Goal: Check status: Check status

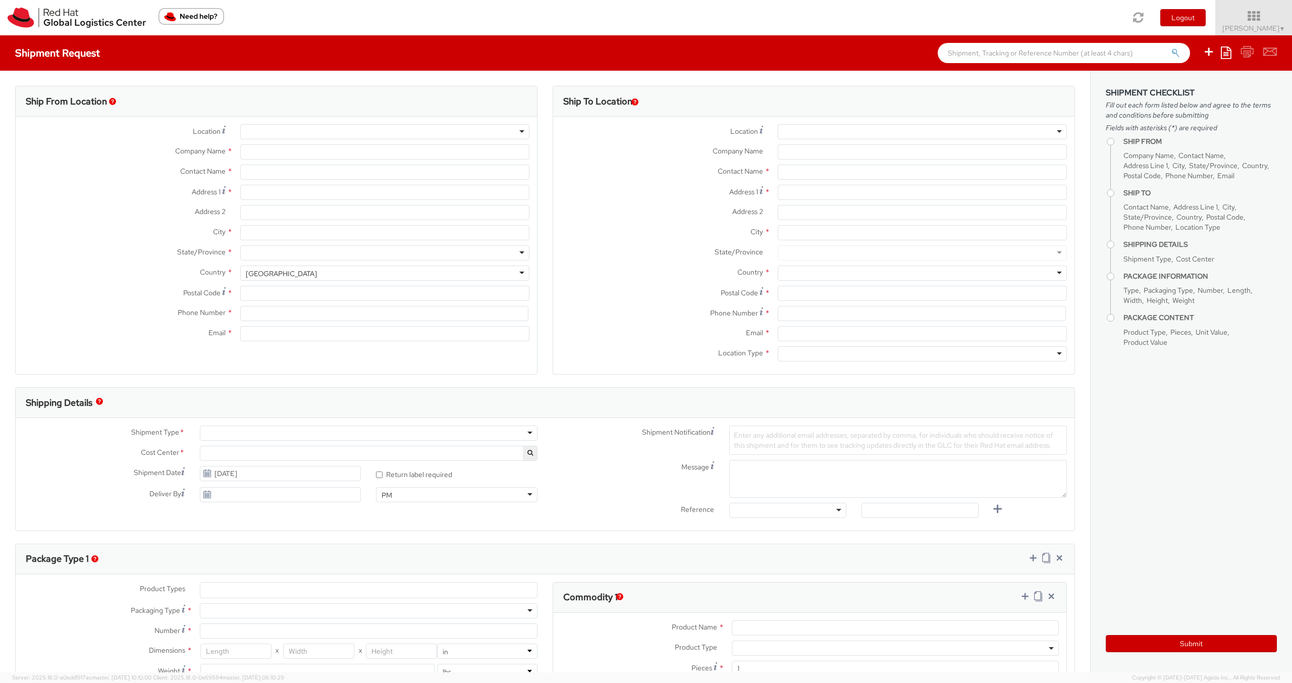
select select "655"
select select
click at [1266, 28] on span "Ignacio Lago ▼" at bounding box center [1253, 28] width 63 height 9
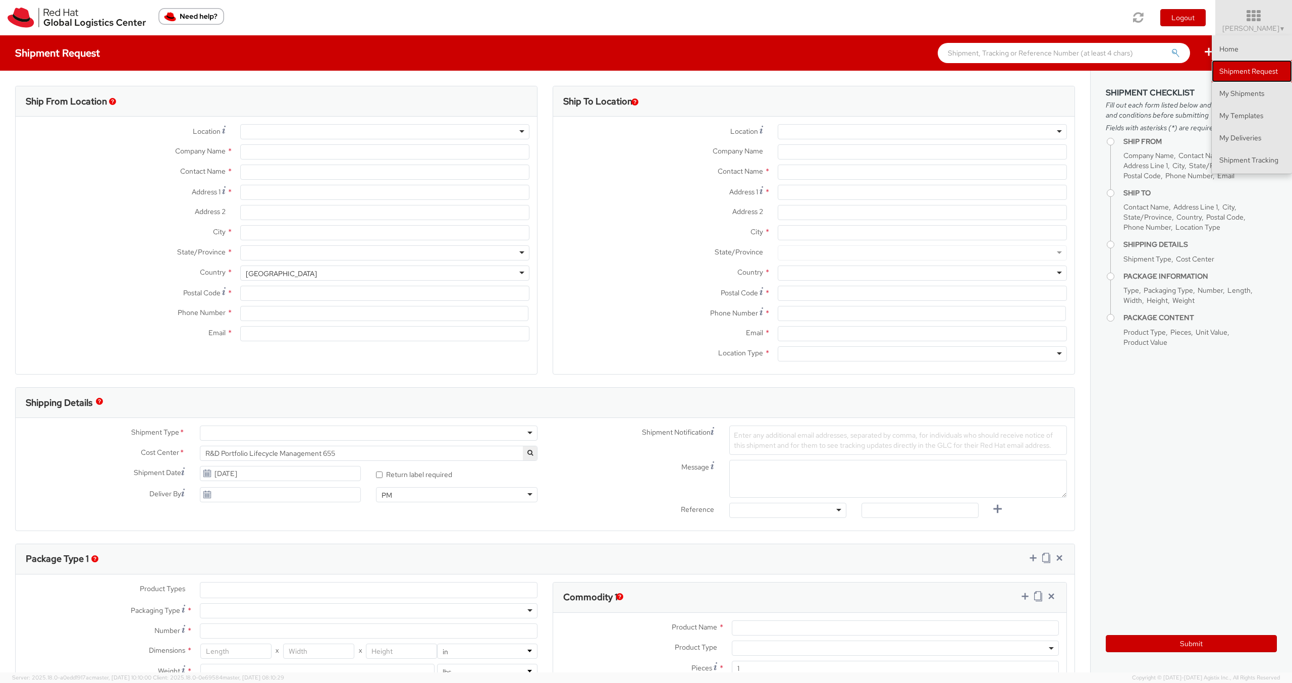
click at [1257, 69] on link "Shipment Request" at bounding box center [1252, 71] width 80 height 22
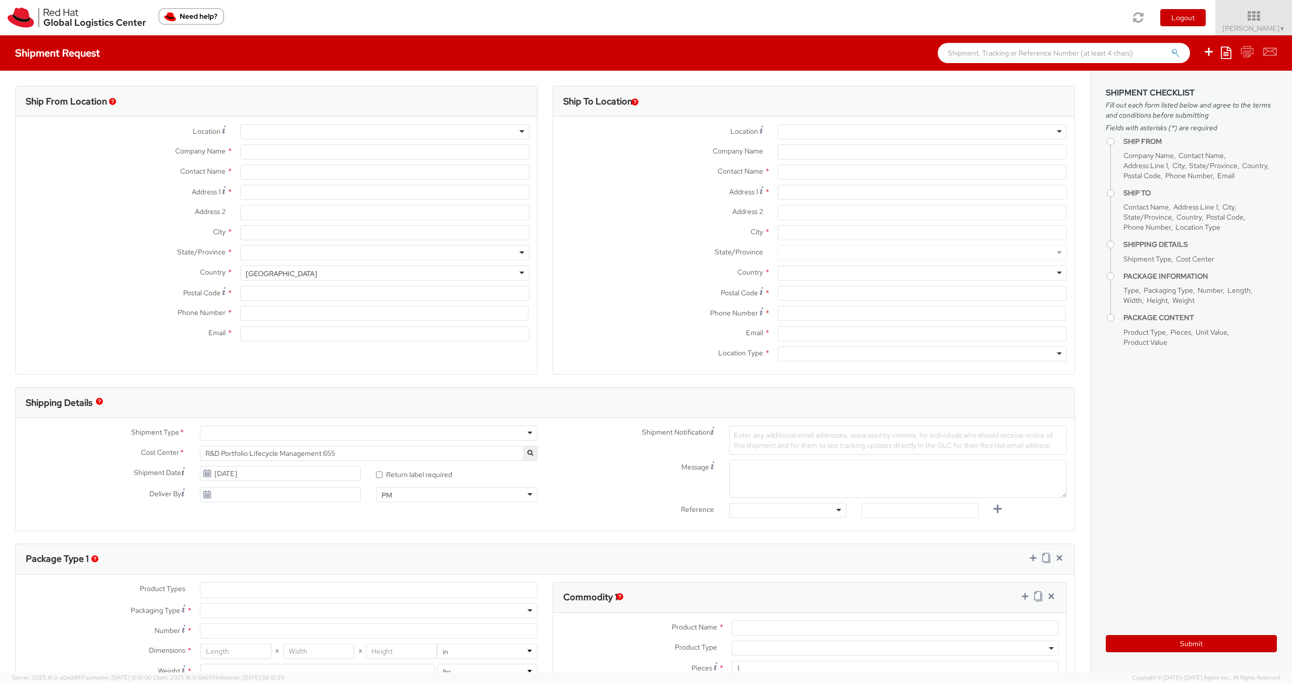
type input "Red Hat"
type input "[PERSON_NAME]"
type input "541143297468"
type input "ilago@redhat.com"
click at [1269, 27] on span "Ignacio Lago ▼" at bounding box center [1253, 28] width 63 height 9
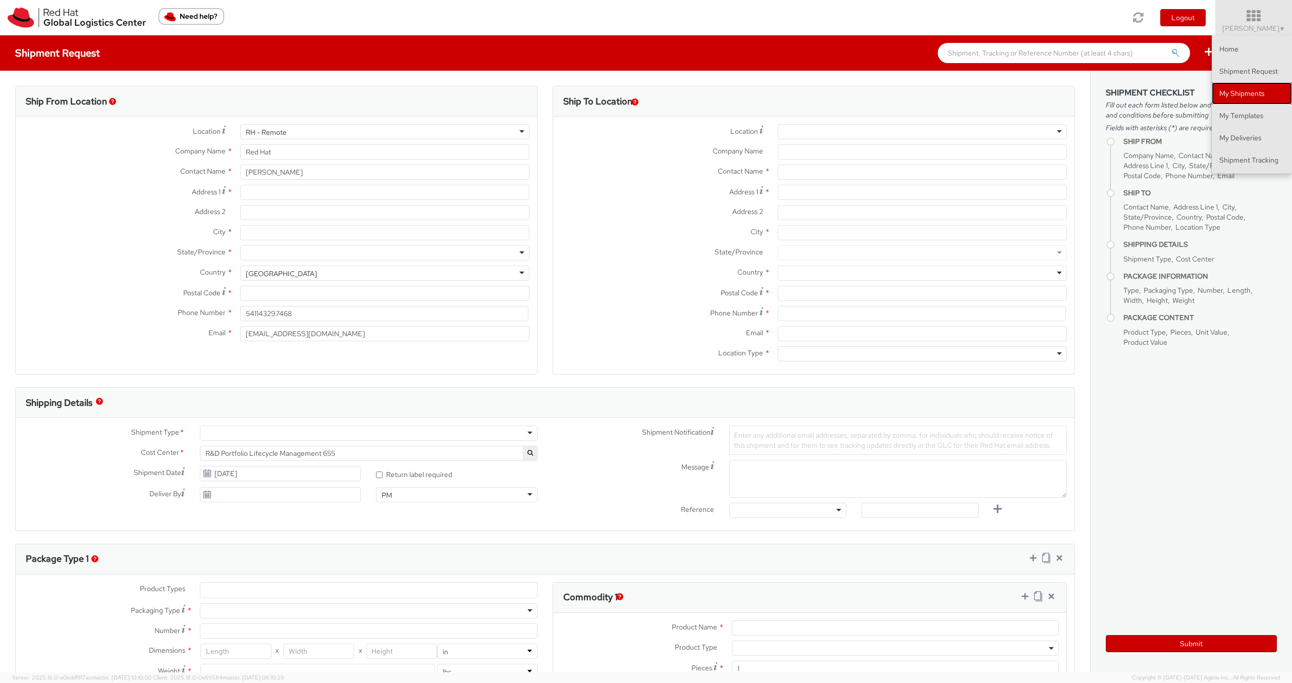
click at [1256, 88] on link "My Shipments" at bounding box center [1252, 93] width 80 height 22
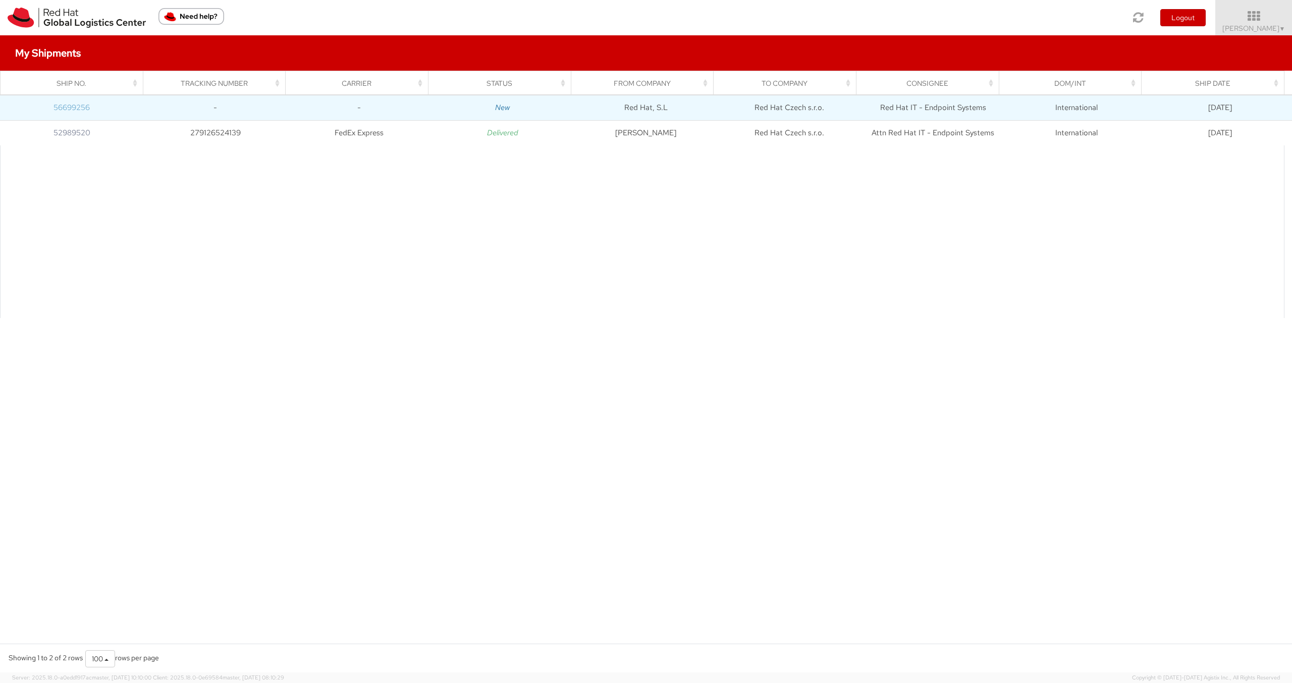
click at [70, 109] on link "56699256" at bounding box center [72, 107] width 36 height 10
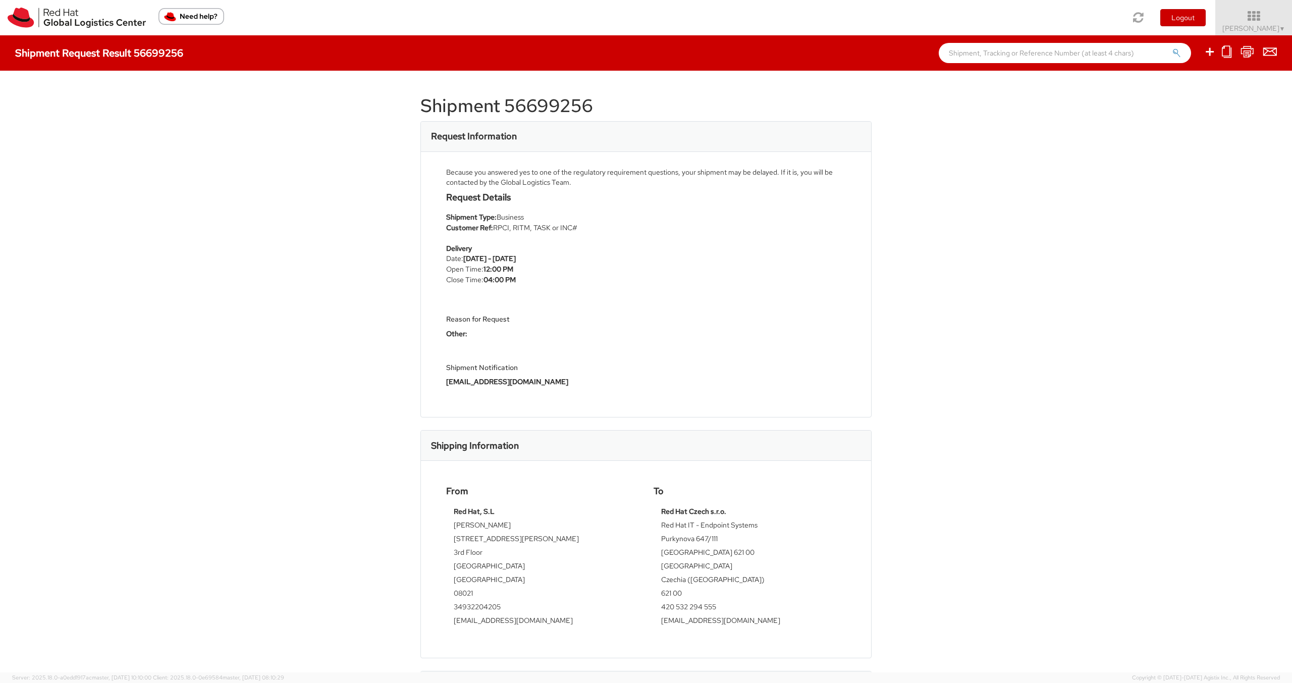
click at [559, 101] on h1 "Shipment 56699256" at bounding box center [645, 106] width 451 height 20
click at [319, 332] on div "Shipment 56699256 Request Information Because you answered yes to one of the re…" at bounding box center [646, 372] width 1292 height 602
click at [1276, 22] on icon at bounding box center [1254, 16] width 88 height 14
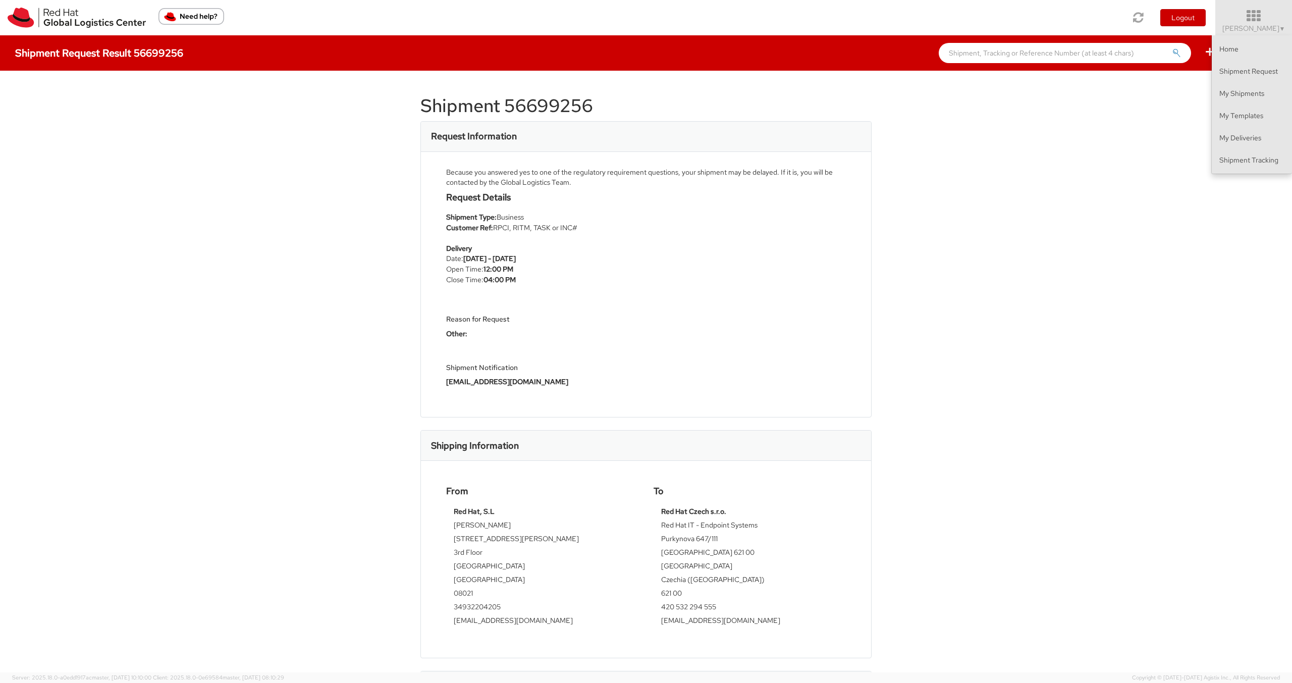
click at [973, 203] on div "Shipment 56699256 Request Information Because you answered yes to one of the re…" at bounding box center [646, 372] width 1292 height 602
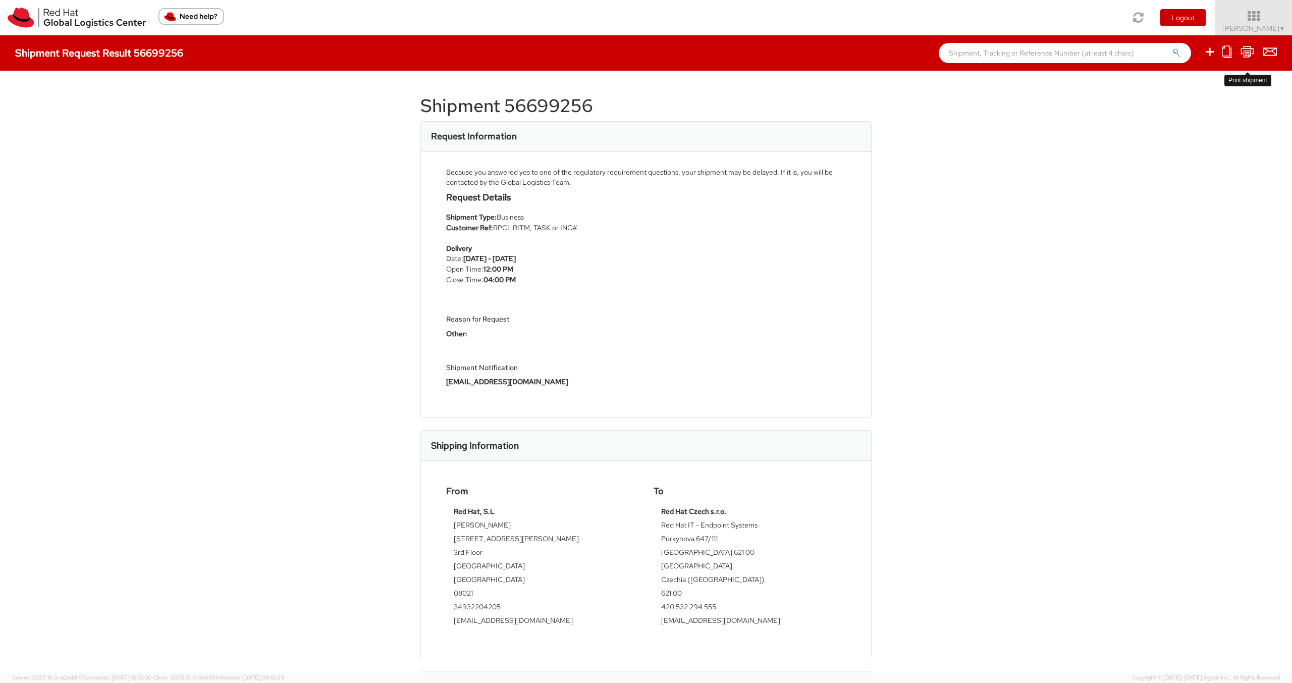
click at [1249, 53] on icon at bounding box center [1248, 51] width 14 height 13
click at [1278, 17] on button "×" at bounding box center [1278, 18] width 6 height 15
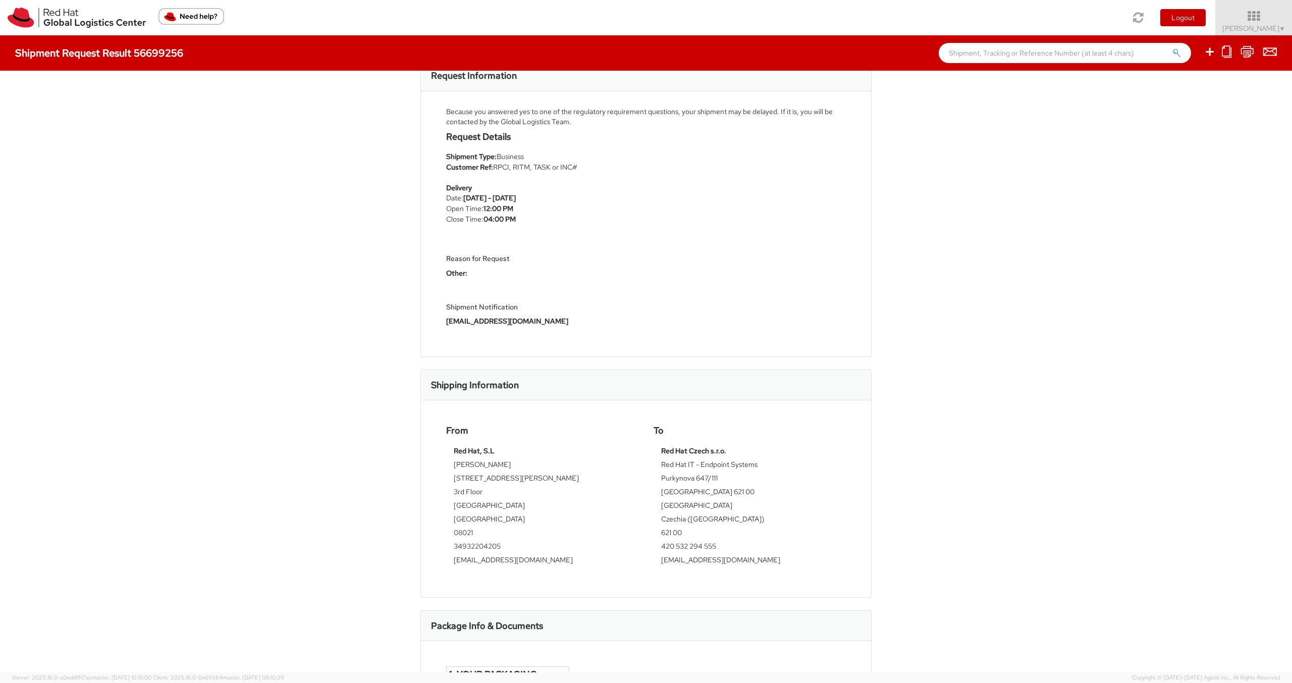
scroll to position [299, 0]
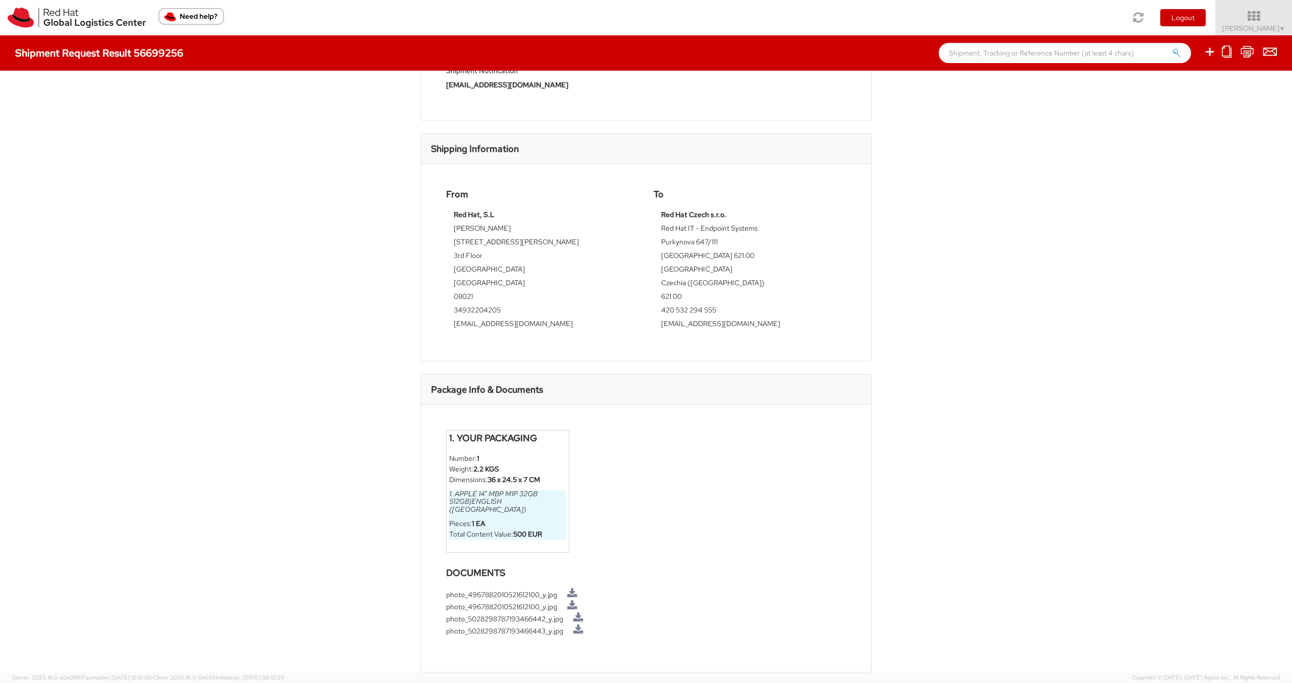
click at [460, 443] on h4 "1. Your Packaging" at bounding box center [507, 438] width 117 height 10
click at [473, 500] on h6 "1. Apple 14" MBP M1P 32GB 512GB|English (US)" at bounding box center [507, 501] width 117 height 23
drag, startPoint x: 471, startPoint y: 531, endPoint x: 473, endPoint y: 509, distance: 22.8
click at [471, 532] on li "Total Content Value: 500 EUR" at bounding box center [507, 534] width 117 height 11
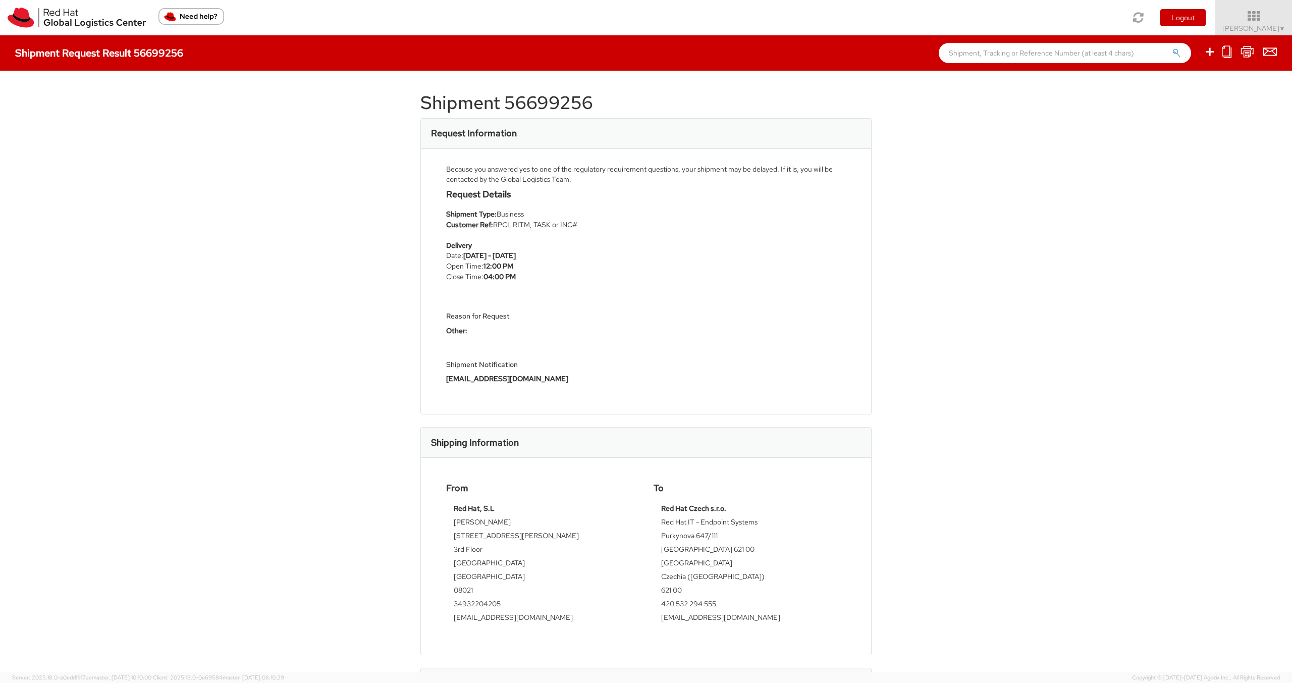
scroll to position [0, 0]
click at [1268, 24] on span "Ignacio Lago ▼" at bounding box center [1253, 28] width 63 height 9
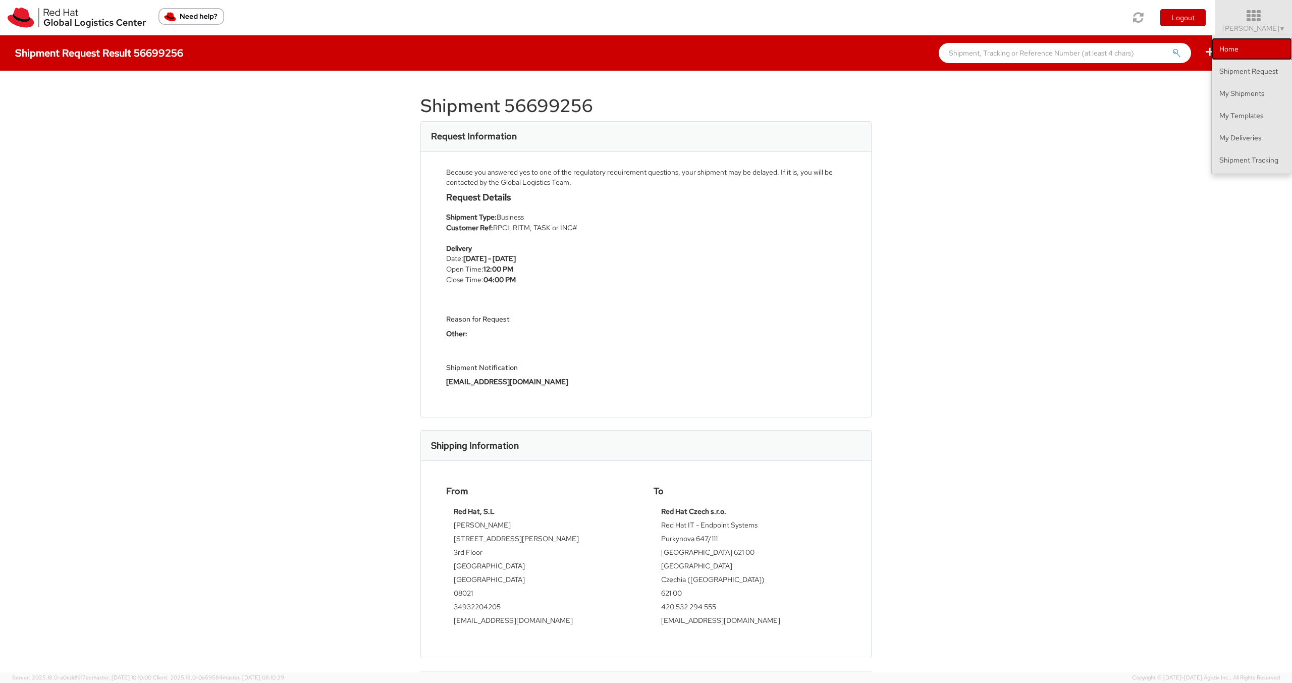
click at [1263, 48] on link "Home" at bounding box center [1252, 49] width 80 height 22
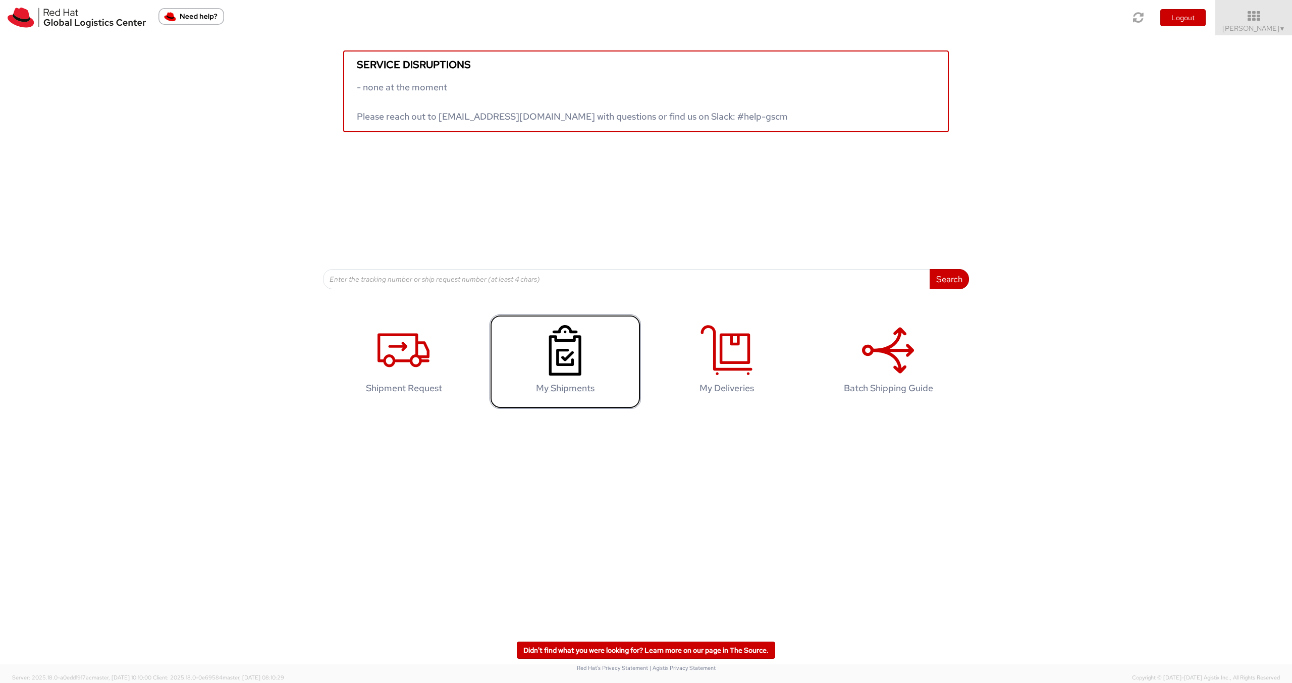
click at [572, 351] on icon at bounding box center [565, 350] width 52 height 50
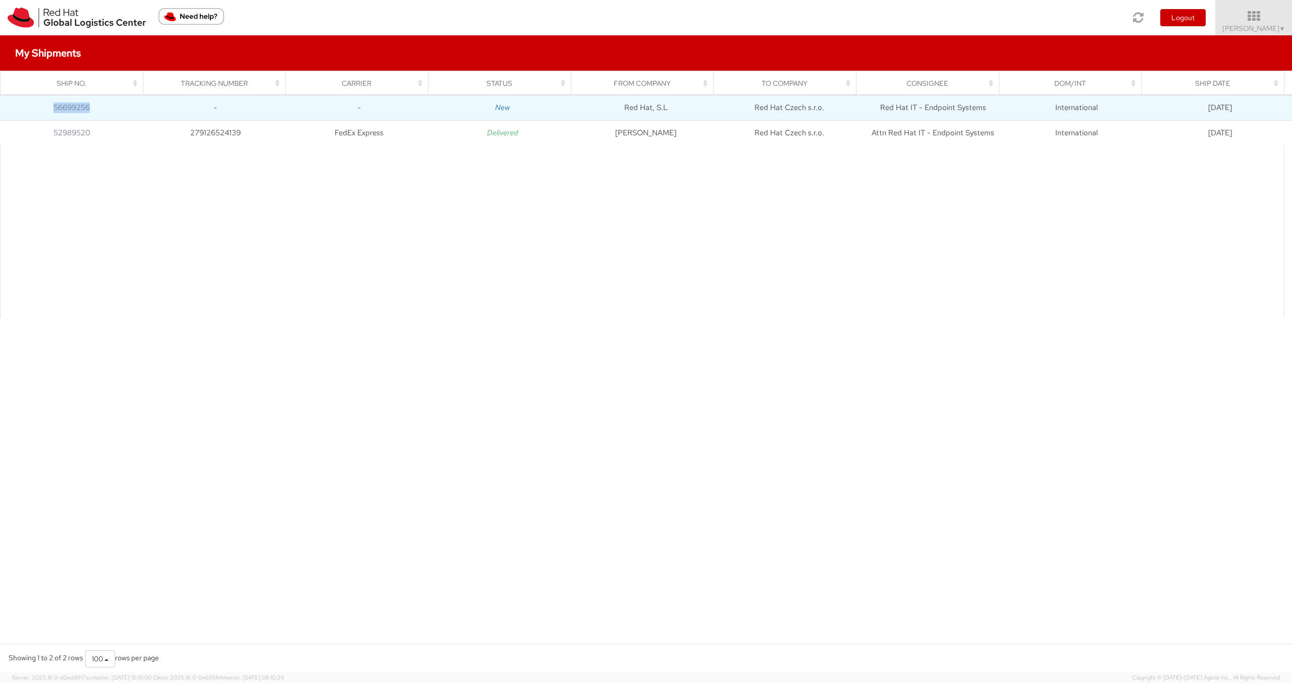
drag, startPoint x: 84, startPoint y: 108, endPoint x: 48, endPoint y: 109, distance: 35.8
click at [48, 109] on td "56699256" at bounding box center [71, 107] width 143 height 25
copy link "56699256"
